Goal: Information Seeking & Learning: Learn about a topic

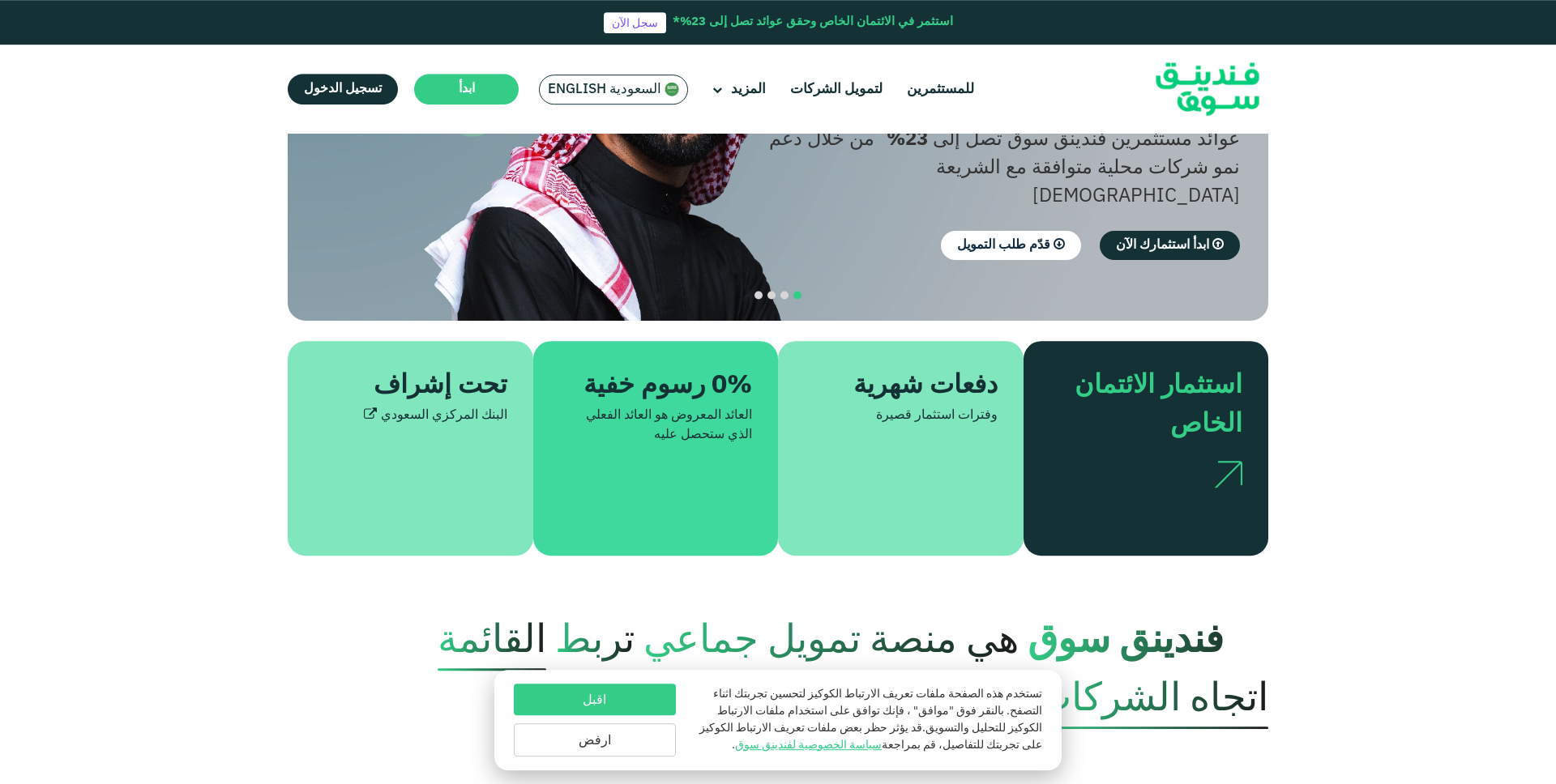
scroll to position [235, 0]
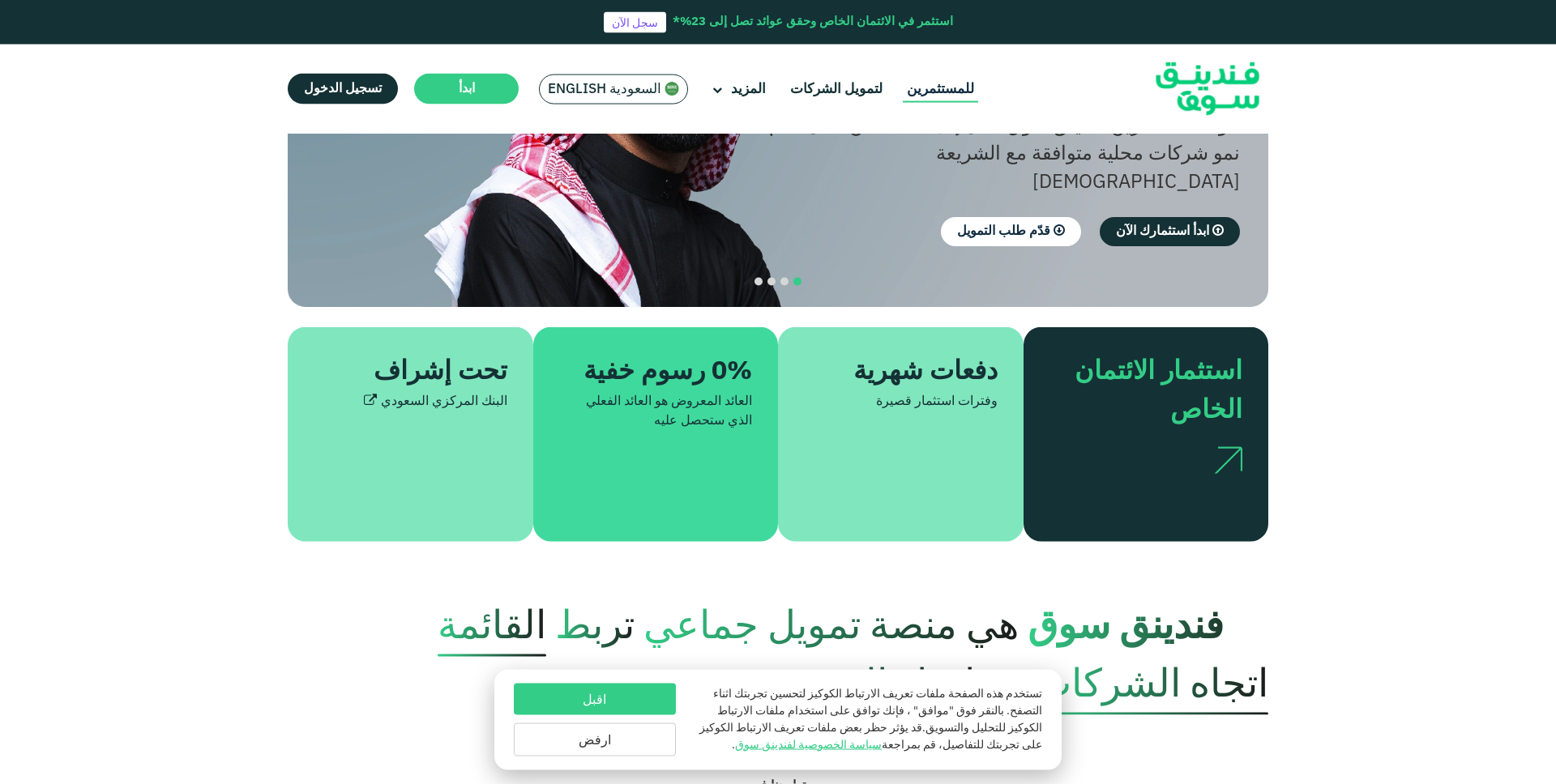
click at [978, 89] on link "للمستثمرين" at bounding box center [940, 89] width 75 height 27
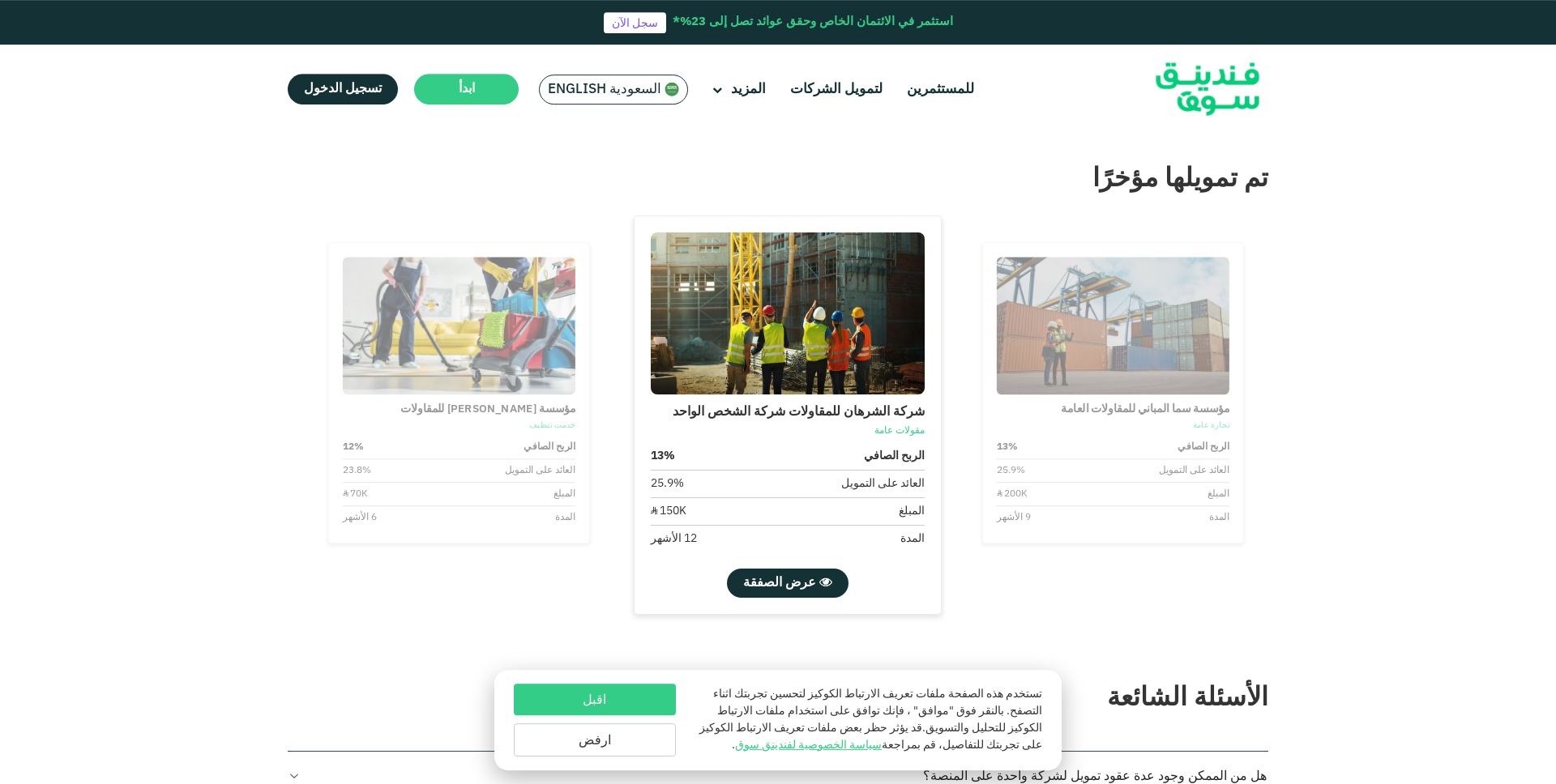
scroll to position [2387, 0]
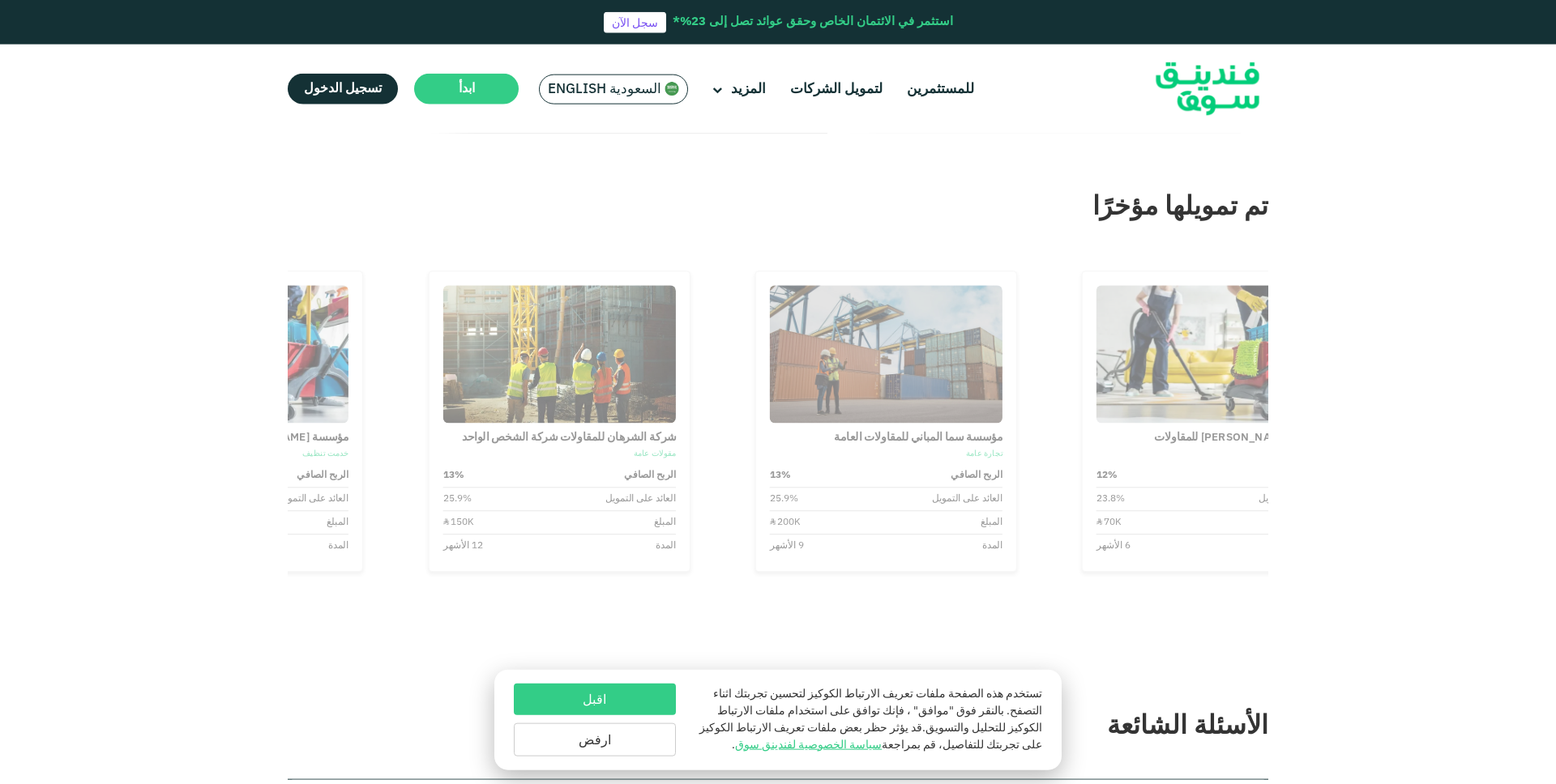
drag, startPoint x: 1064, startPoint y: 571, endPoint x: 838, endPoint y: 542, distance: 227.9
click at [838, 542] on div "شركة الشرهان للمقاولات شركة الشخص الواحد مقولات عامة [DEMOGRAPHIC_DATA] 13% الع…" at bounding box center [1205, 447] width 2942 height 408
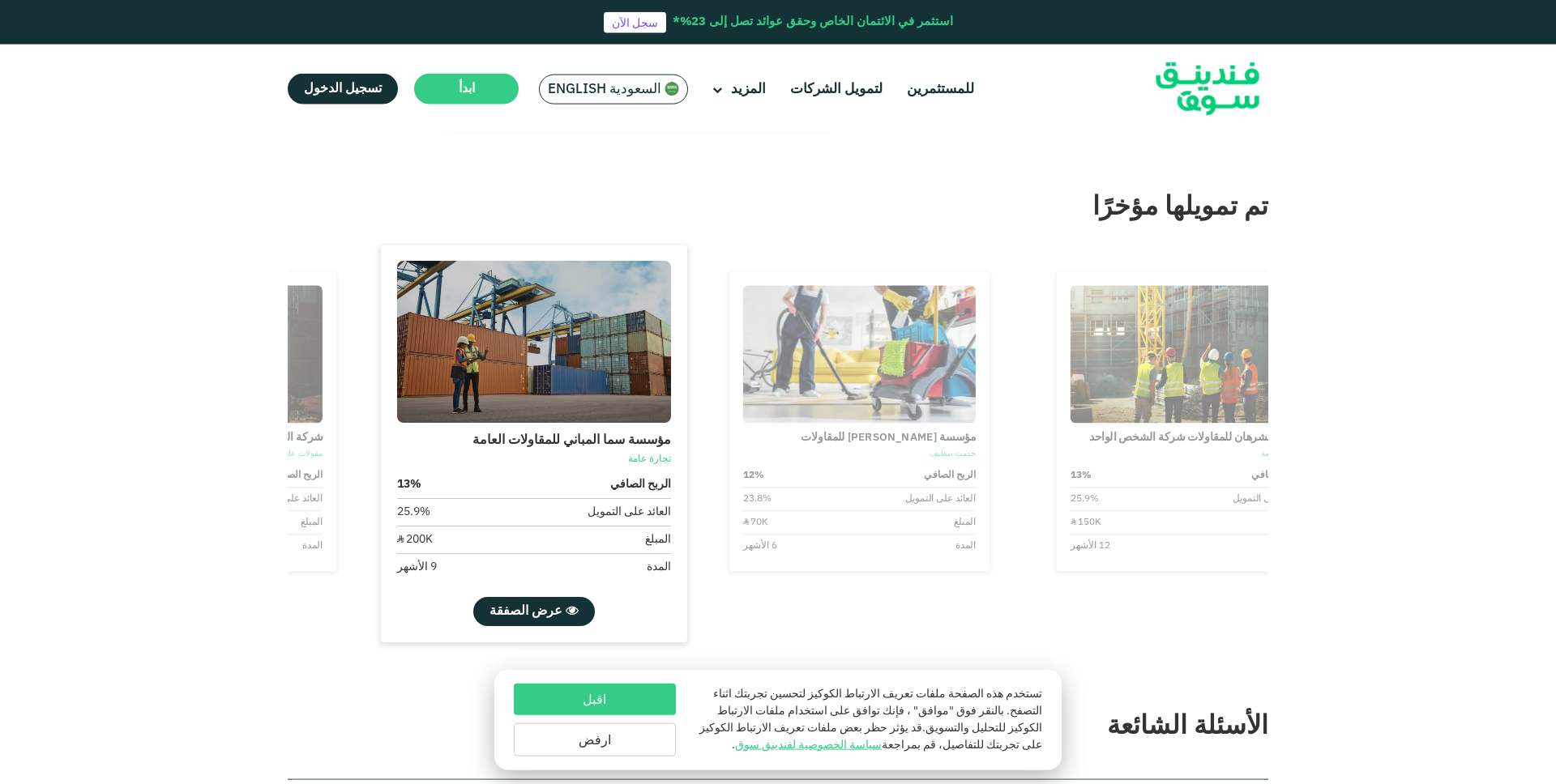
drag, startPoint x: 1019, startPoint y: 545, endPoint x: 759, endPoint y: 531, distance: 260.4
click at [762, 532] on div "الربح الصافي 12% العائد على التمويل 23.8% المبلغ ʢ 70K المدة 6 الأشهر" at bounding box center [860, 511] width 233 height 93
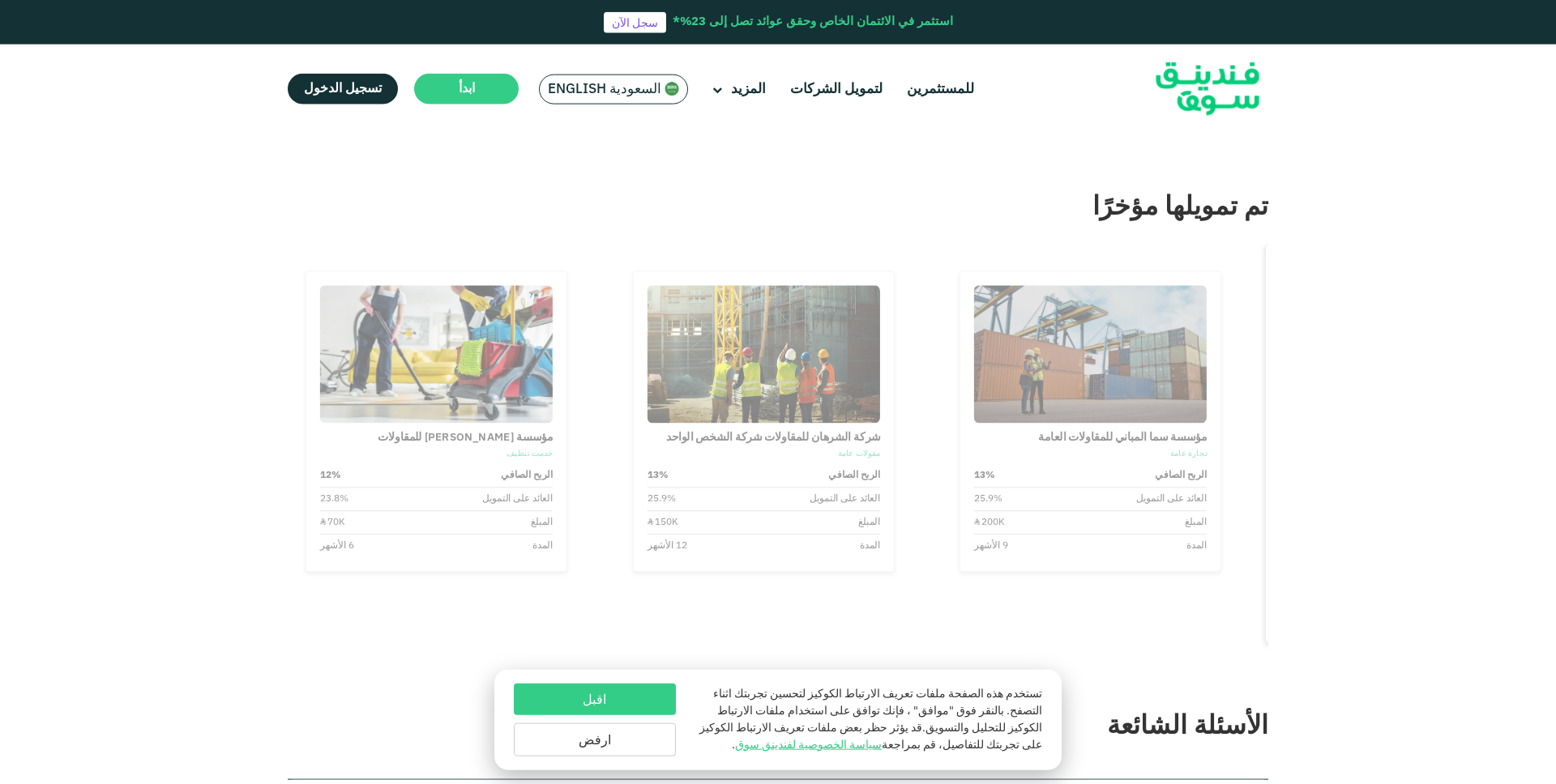
drag, startPoint x: 1181, startPoint y: 517, endPoint x: 831, endPoint y: 517, distance: 350.0
click at [831, 517] on div "شركة الشرهان للمقاولات شركة الشخص الواحد مقولات عامة [DEMOGRAPHIC_DATA] 13% الع…" at bounding box center [1409, 447] width 2942 height 408
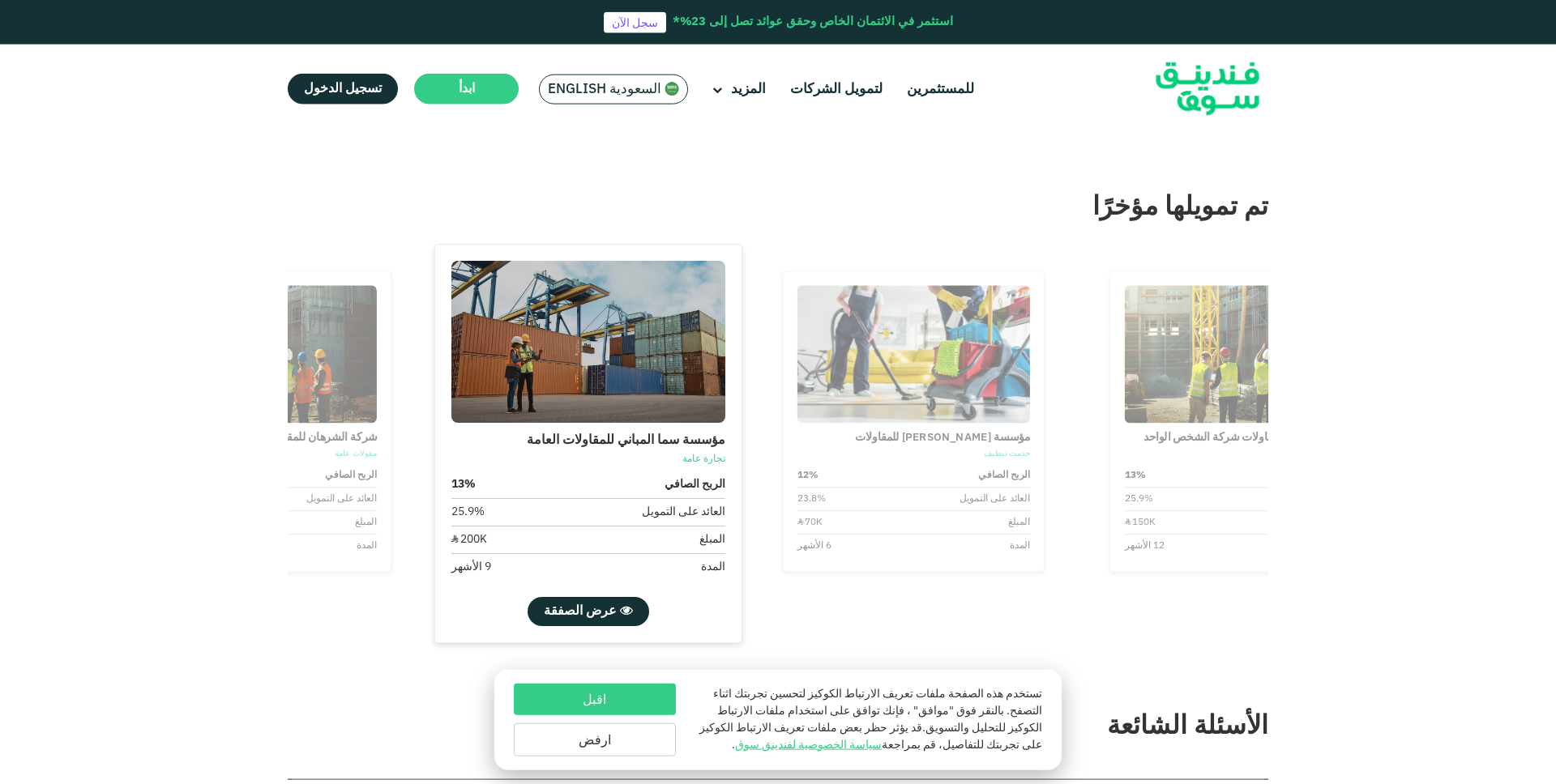
drag, startPoint x: 976, startPoint y: 517, endPoint x: 740, endPoint y: 486, distance: 238.0
click at [768, 486] on div "مؤسسة برجس المريبض للمقاولات خدمت تنظيف الربح الصافي 12% العائد على التمويل 23.…" at bounding box center [906, 421] width 278 height 300
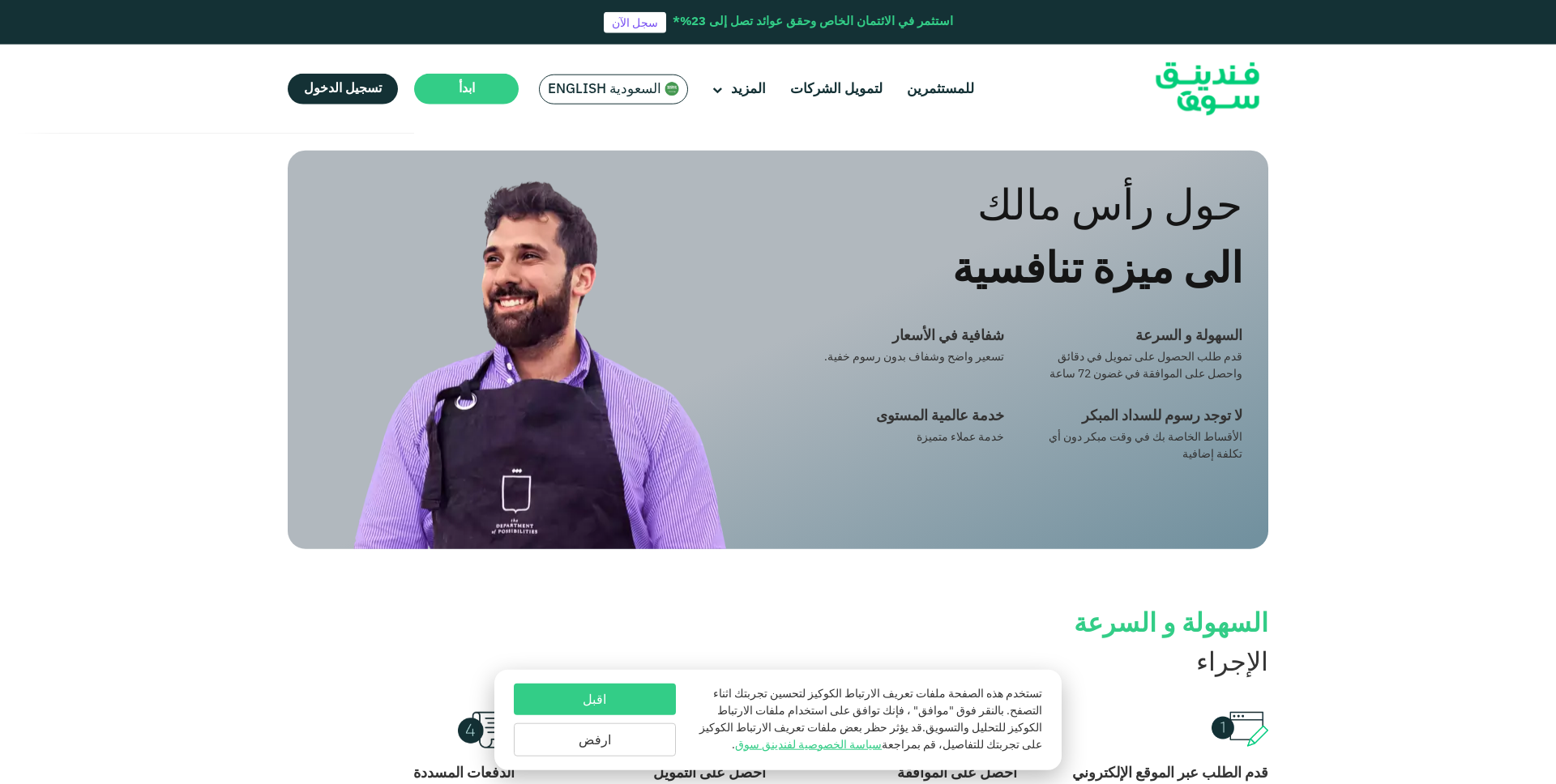
scroll to position [1009, 0]
